Goal: Task Accomplishment & Management: Complete application form

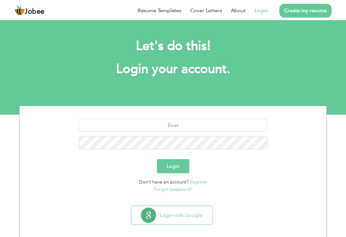
click at [262, 12] on link "Login" at bounding box center [260, 11] width 13 height 8
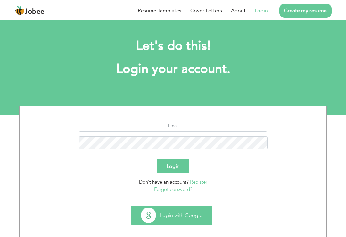
click at [178, 212] on button "Login with Google" at bounding box center [171, 215] width 81 height 19
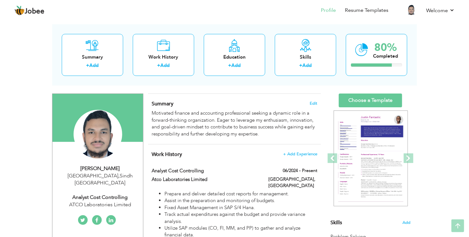
scroll to position [23, 0]
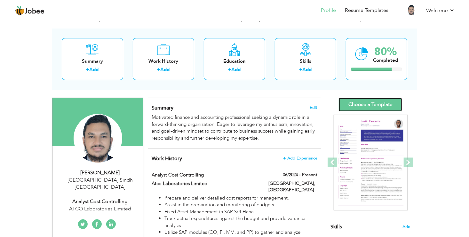
click at [350, 102] on link "Choose a Template" at bounding box center [370, 105] width 63 height 14
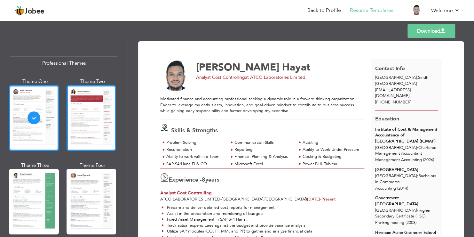
click at [84, 133] on div at bounding box center [92, 118] width 50 height 66
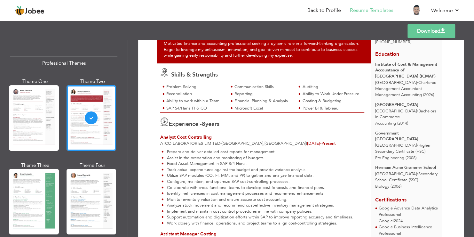
scroll to position [48, 0]
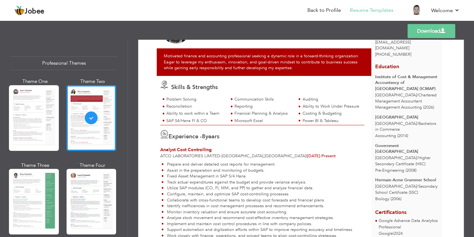
drag, startPoint x: 125, startPoint y: 54, endPoint x: 126, endPoint y: 68, distance: 14.8
click at [126, 68] on div "Professional Themes Theme One Theme Two Theme Three Theme Six" at bounding box center [64, 138] width 128 height 197
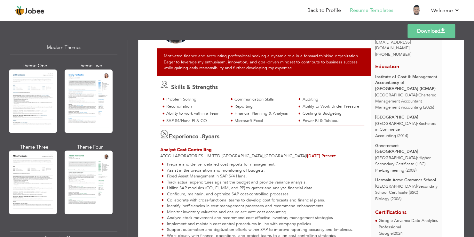
scroll to position [298, 0]
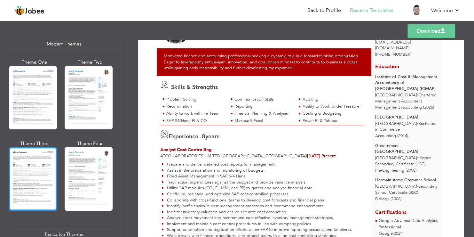
click at [32, 157] on div at bounding box center [33, 178] width 48 height 63
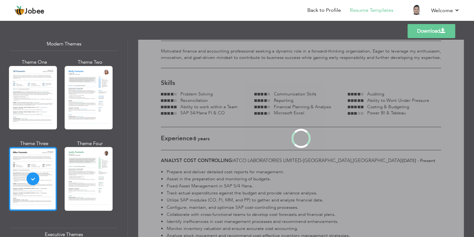
scroll to position [0, 0]
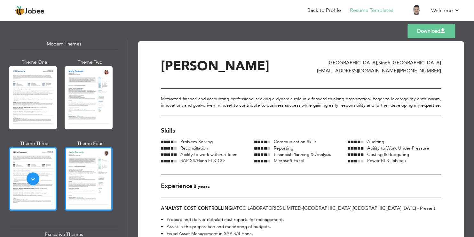
click at [87, 164] on div at bounding box center [89, 178] width 48 height 63
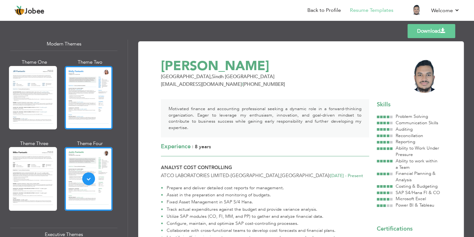
click at [90, 98] on div at bounding box center [89, 97] width 48 height 63
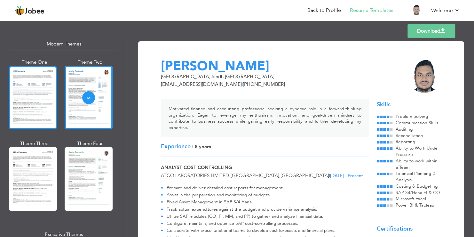
click at [46, 98] on div at bounding box center [33, 97] width 48 height 63
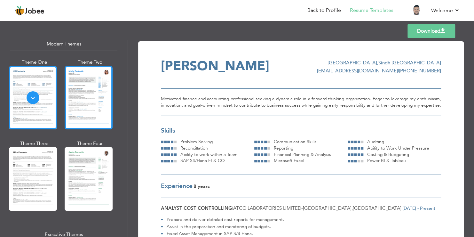
click at [80, 98] on div at bounding box center [89, 97] width 48 height 63
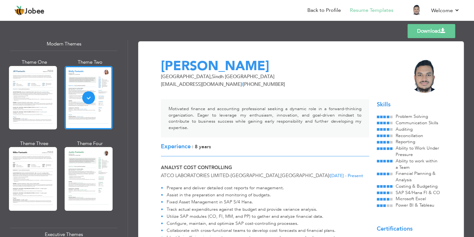
drag, startPoint x: 129, startPoint y: 97, endPoint x: 128, endPoint y: 105, distance: 8.4
click at [128, 105] on div "Download Muhammad Ali Hayat Karachi , Sindh Pakistan muhammadalihayat@gmail.com…" at bounding box center [301, 138] width 346 height 197
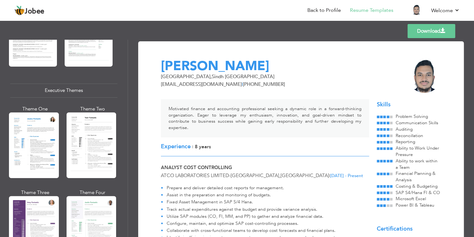
scroll to position [463, 0]
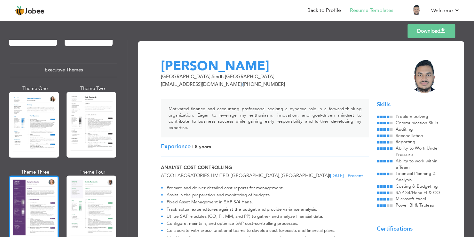
click at [50, 193] on div at bounding box center [34, 208] width 50 height 66
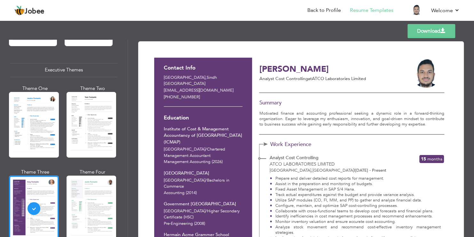
drag, startPoint x: 125, startPoint y: 124, endPoint x: 127, endPoint y: 139, distance: 15.1
click at [127, 139] on div "Professional Themes Theme One Theme Two Theme Three Theme Six" at bounding box center [64, 138] width 128 height 197
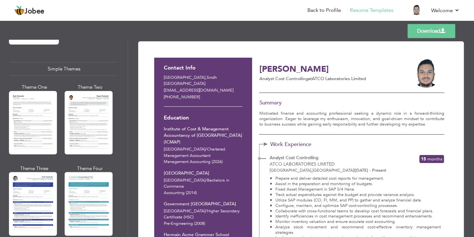
scroll to position [1108, 0]
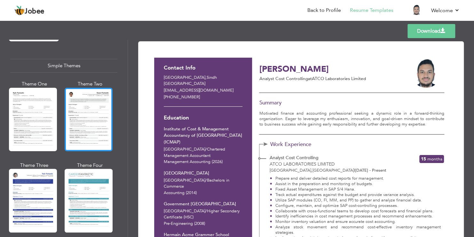
click at [81, 95] on div at bounding box center [89, 119] width 48 height 63
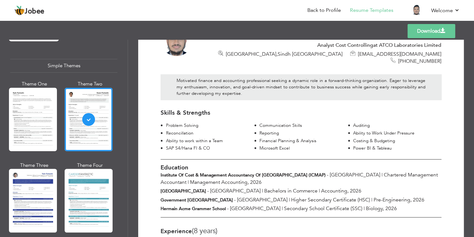
scroll to position [34, 0]
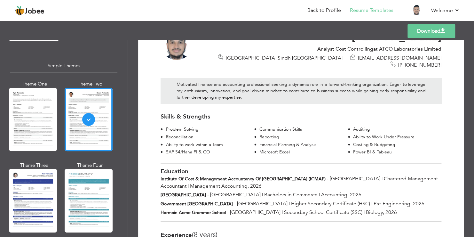
click at [426, 31] on link "Download" at bounding box center [432, 31] width 48 height 14
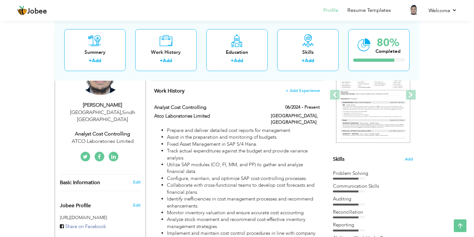
scroll to position [98, 0]
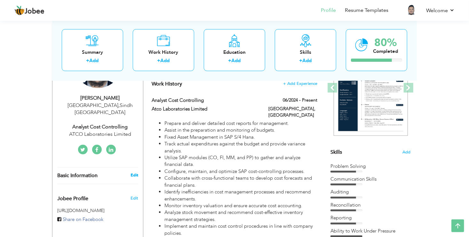
click at [134, 172] on link "Edit" at bounding box center [135, 175] width 8 height 6
type input "[PERSON_NAME]"
type input "Hayat"
type input "[PHONE_NUMBER]"
select select "number:166"
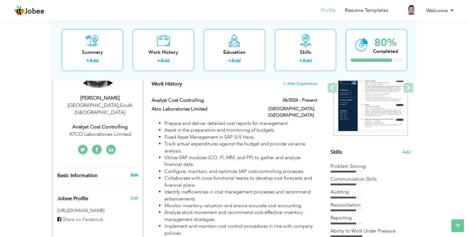
type input "Sindh"
type input "[GEOGRAPHIC_DATA]"
select select "number:10"
type input "ATCO Laboratories Limited"
type input "Analyst Cost Controlling"
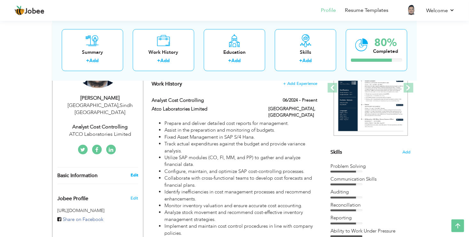
type input "https://www.linkedin.com/in/muhammadalihayat/"
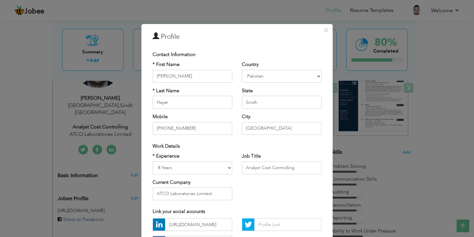
click at [266, 191] on div "* Experience Entry Level Less than 1 Year 1 Year 2 Years 3 Years 4 Years 5 Year…" at bounding box center [237, 179] width 179 height 52
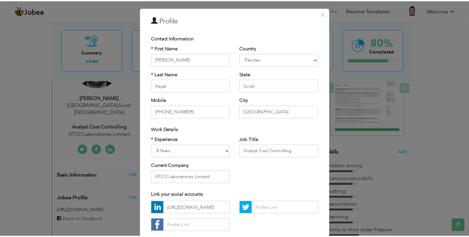
scroll to position [55, 0]
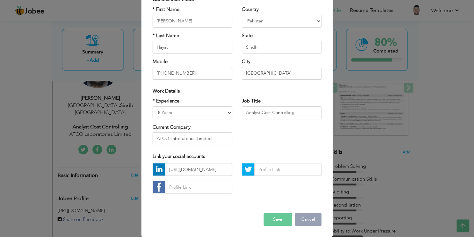
click at [313, 214] on button "Cancel" at bounding box center [308, 219] width 27 height 13
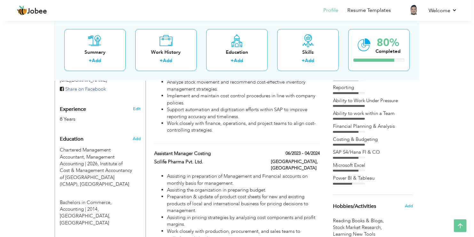
scroll to position [234, 0]
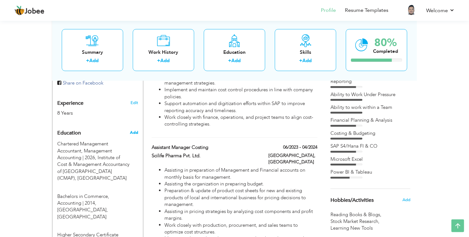
click at [134, 130] on span "Add" at bounding box center [134, 133] width 8 height 6
radio input "true"
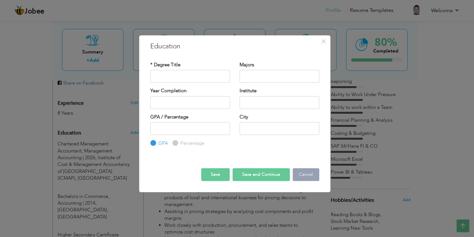
click at [304, 172] on button "Cancel" at bounding box center [306, 174] width 27 height 13
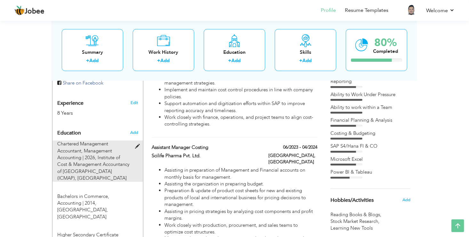
click at [137, 144] on span at bounding box center [139, 146] width 8 height 5
type input "Chartered Management Accountant"
type input "Management Accounting"
type input "2026"
type input "Institute of Cost & Management Accountancy of [GEOGRAPHIC_DATA] (ICMAP)"
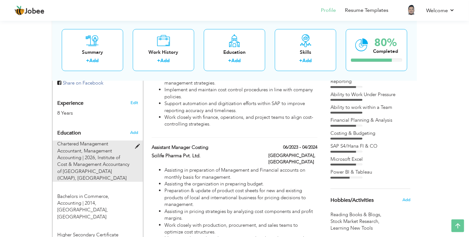
type input "[GEOGRAPHIC_DATA]"
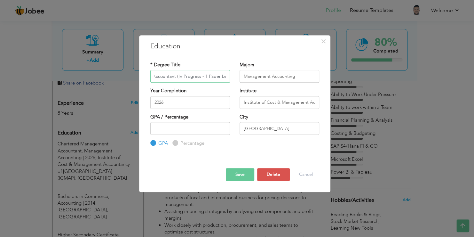
scroll to position [0, 53]
type input "Chartered Management Accountant (In Progress - 1 Paper Left)"
click at [238, 172] on button "Save" at bounding box center [240, 174] width 28 height 13
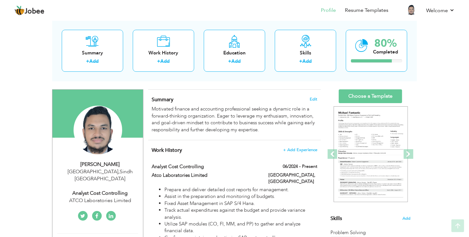
scroll to position [27, 0]
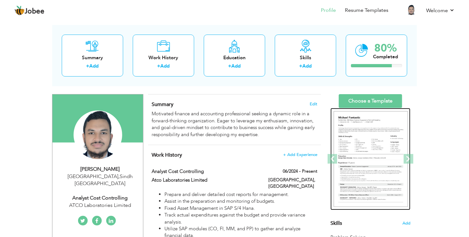
click at [379, 147] on img at bounding box center [371, 159] width 74 height 96
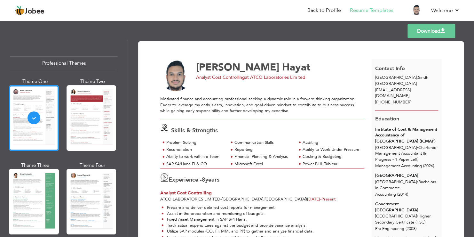
click at [434, 28] on link "Download" at bounding box center [432, 31] width 48 height 14
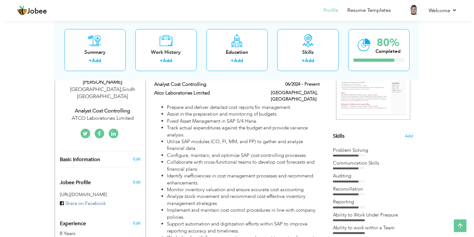
scroll to position [138, 0]
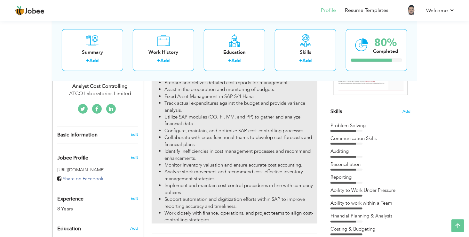
click at [279, 154] on li "Identify inefficiencies in cost management processes and recommend enhancements." at bounding box center [240, 155] width 153 height 14
type input "Analyst Cost Controlling"
type input "Atco Laboratories Limited"
type input "06/2024"
type input "[GEOGRAPHIC_DATA]"
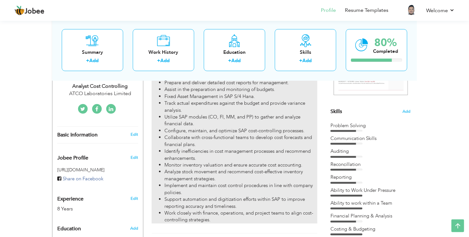
type input "[GEOGRAPHIC_DATA]"
checkbox input "true"
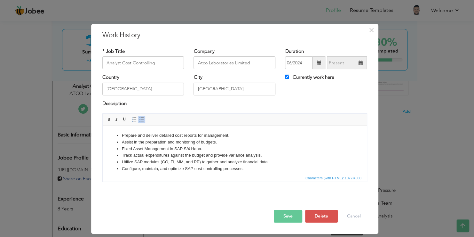
drag, startPoint x: 364, startPoint y: 139, endPoint x: 467, endPoint y: 243, distance: 147.1
click at [134, 155] on li "Track actual expenditures against the budget and provide variance analysis." at bounding box center [235, 155] width 226 height 7
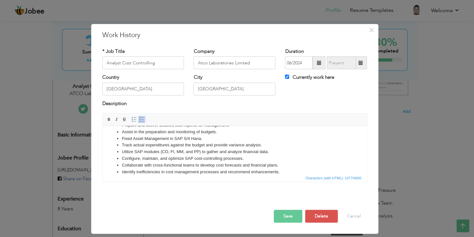
scroll to position [17, 0]
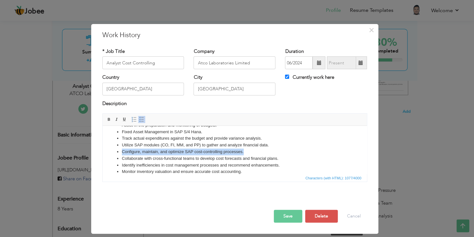
drag, startPoint x: 249, startPoint y: 150, endPoint x: 104, endPoint y: 148, distance: 144.9
click at [104, 148] on html "Prepare and deliver detailed cost reports for management. Assist in the prepara…" at bounding box center [234, 158] width 264 height 99
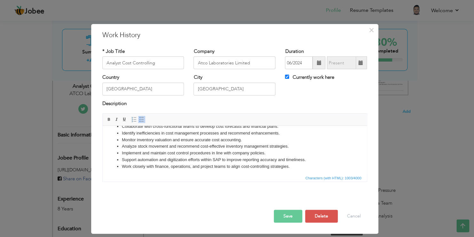
scroll to position [44, 0]
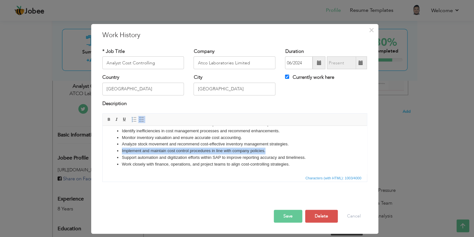
drag, startPoint x: 266, startPoint y: 150, endPoint x: 109, endPoint y: 152, distance: 156.5
click at [109, 152] on ul "Prepare and deliver detailed cost reports for management. Assist in the prepara…" at bounding box center [234, 128] width 251 height 80
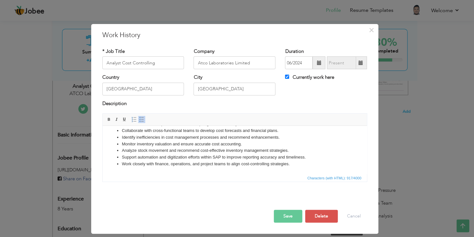
scroll to position [38, 0]
click at [290, 213] on button "Save" at bounding box center [288, 216] width 28 height 13
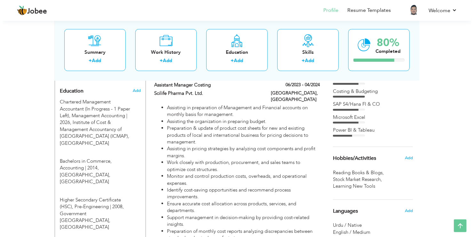
scroll to position [277, 0]
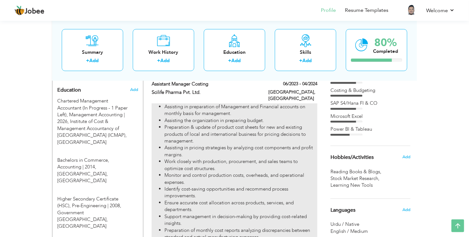
click at [248, 172] on li "Monitor and control production costs, overheads, and operational expenses." at bounding box center [240, 179] width 153 height 14
type input "Assistant Manager Costing"
type input "Scilife Pharma Pvt. Ltd."
type input "06/2023"
type input "04/2024"
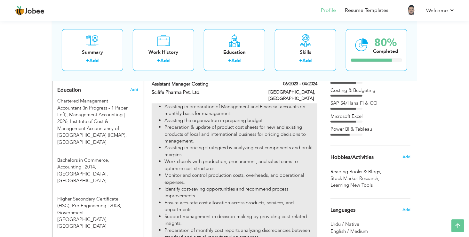
checkbox input "false"
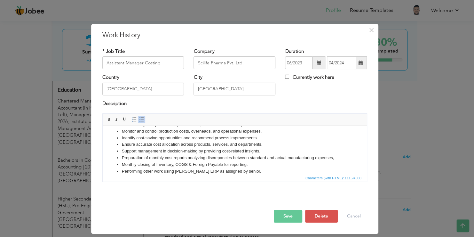
scroll to position [46, 0]
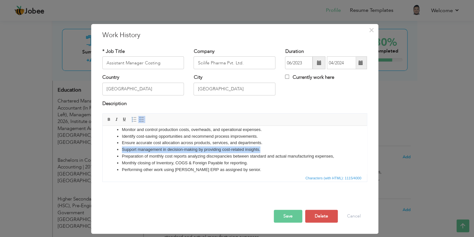
drag, startPoint x: 262, startPoint y: 147, endPoint x: 97, endPoint y: 150, distance: 165.1
click at [102, 150] on html "Assisting in preparation of Management and Financial accounts on monthly basis …" at bounding box center [234, 129] width 264 height 99
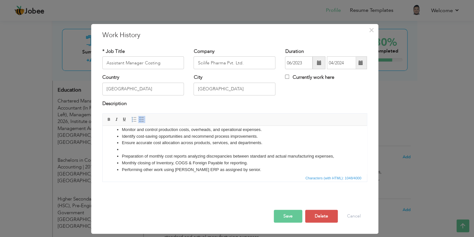
scroll to position [44, 0]
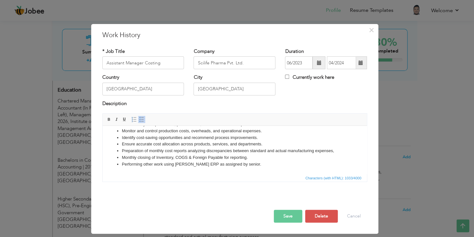
click at [285, 214] on button "Save" at bounding box center [288, 216] width 28 height 13
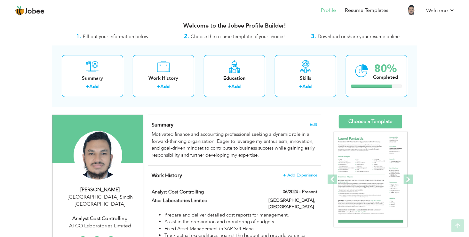
scroll to position [0, 0]
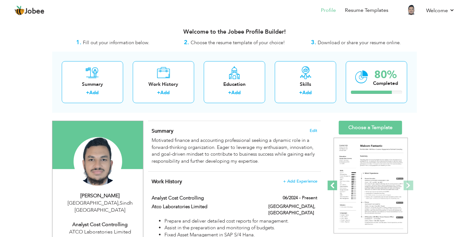
click at [330, 185] on span at bounding box center [333, 185] width 10 height 10
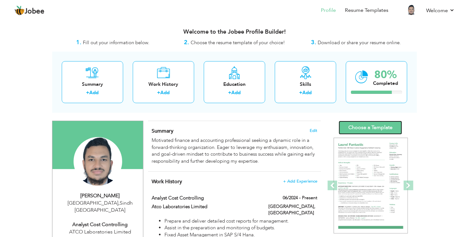
click at [366, 127] on link "Choose a Template" at bounding box center [370, 128] width 63 height 14
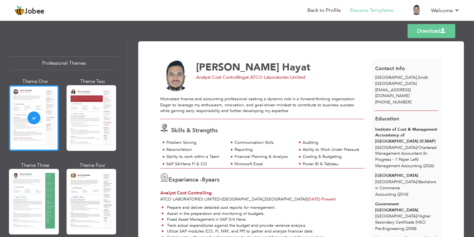
click at [430, 33] on link "Download" at bounding box center [432, 31] width 48 height 14
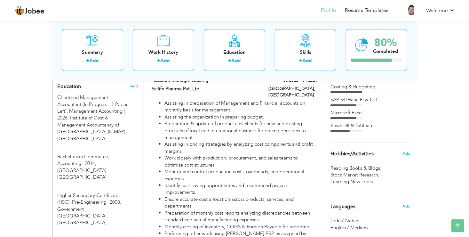
scroll to position [291, 0]
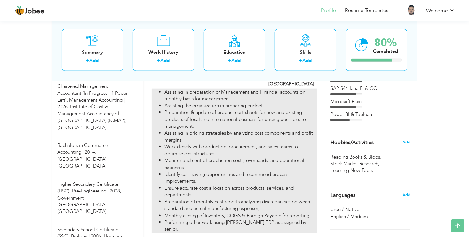
click at [284, 157] on li "Monitor and control production costs, overheads, and operational expenses." at bounding box center [240, 164] width 153 height 14
type input "Assistant Manager Costing"
type input "Scilife Pharma Pvt. Ltd."
type input "06/2023"
type input "04/2024"
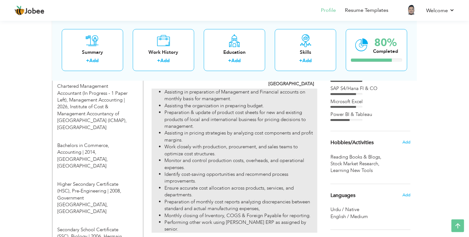
type input "[GEOGRAPHIC_DATA]"
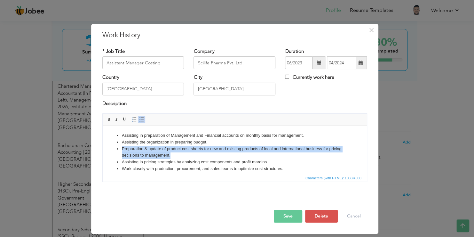
drag, startPoint x: 178, startPoint y: 155, endPoint x: 118, endPoint y: 148, distance: 60.5
click at [122, 148] on li "Preparation & update of product cost sheets for new and existing products of lo…" at bounding box center [235, 152] width 226 height 13
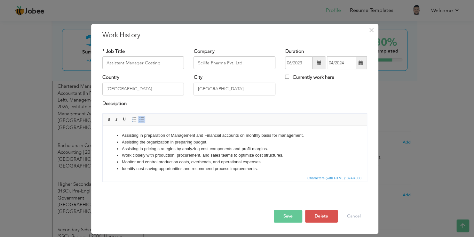
click at [288, 212] on button "Save" at bounding box center [288, 216] width 28 height 13
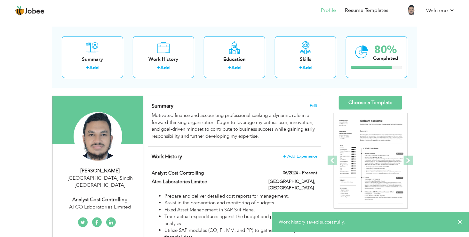
scroll to position [0, 0]
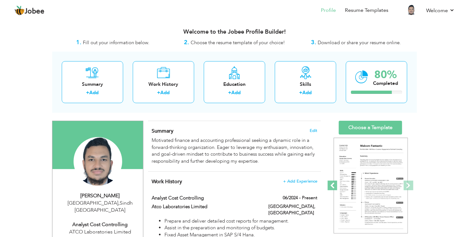
click at [333, 179] on link "Previous" at bounding box center [333, 185] width 4 height 102
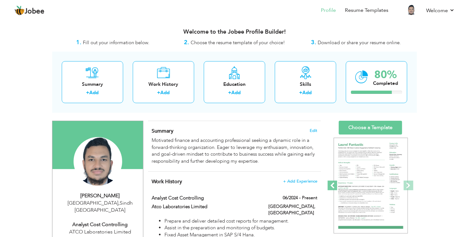
click at [337, 182] on span at bounding box center [333, 185] width 10 height 10
click at [378, 127] on link "Choose a Template" at bounding box center [370, 128] width 63 height 14
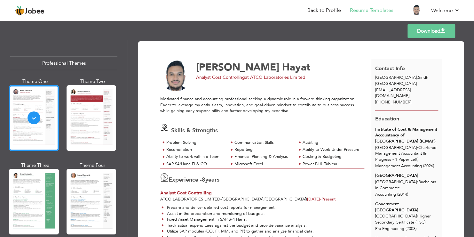
click at [434, 31] on link "Download" at bounding box center [432, 31] width 48 height 14
